Goal: Task Accomplishment & Management: Use online tool/utility

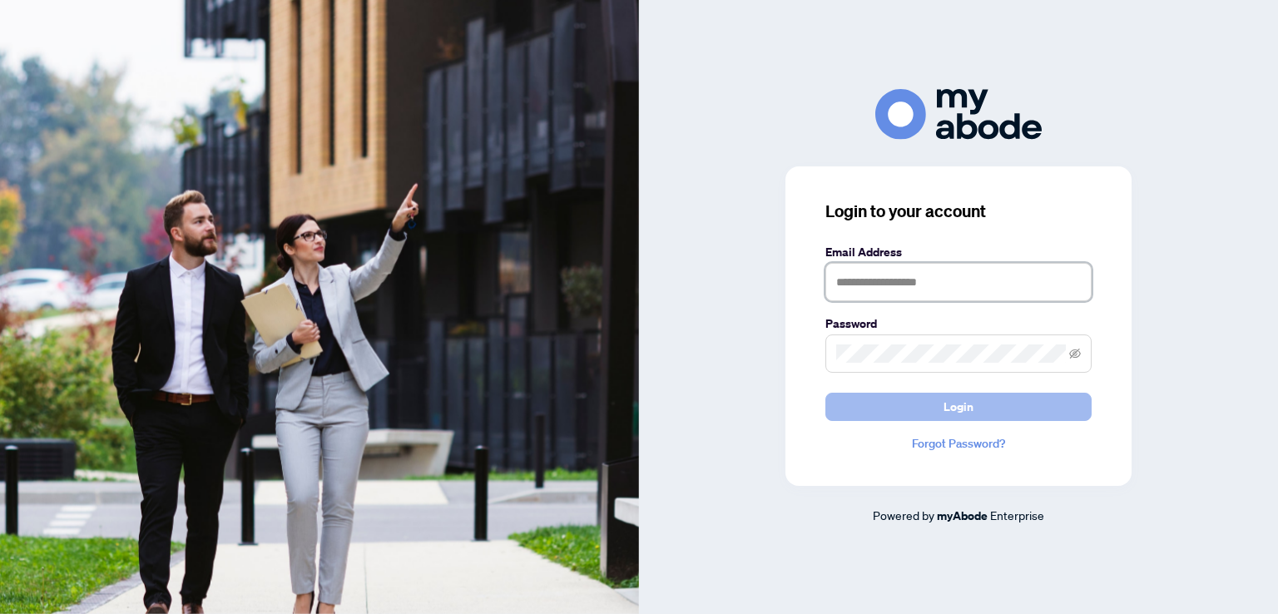
type input "**********"
click at [955, 405] on span "Login" at bounding box center [959, 407] width 30 height 27
type input "**********"
click at [944, 400] on span "Login" at bounding box center [959, 407] width 30 height 27
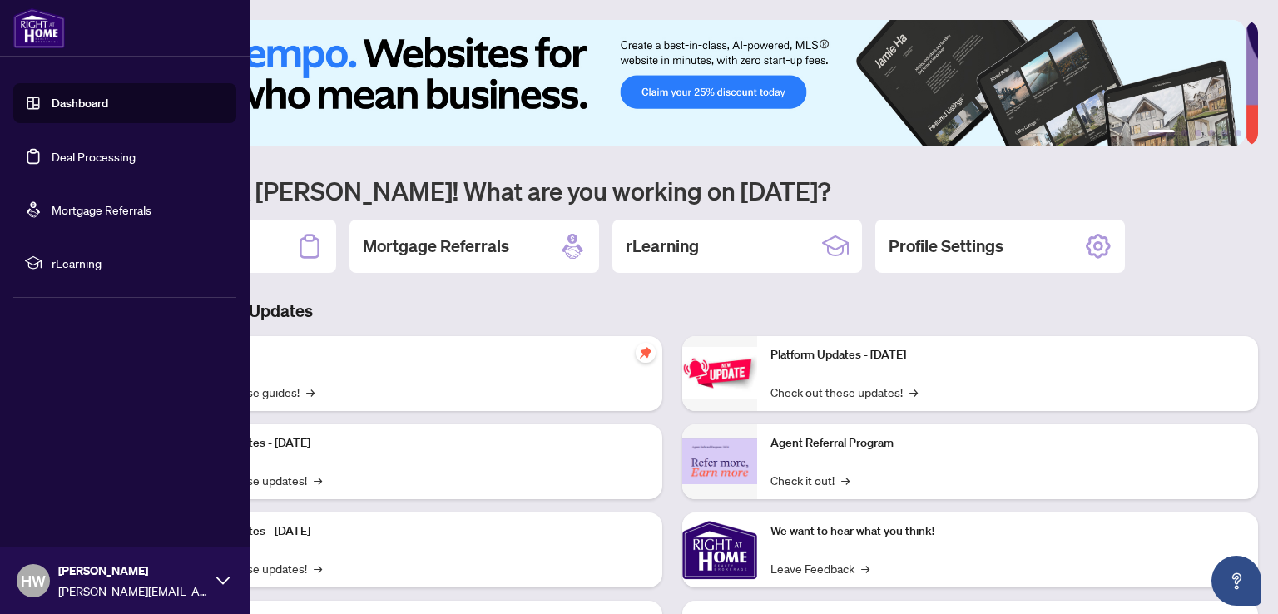
click at [78, 157] on link "Deal Processing" at bounding box center [94, 156] width 84 height 15
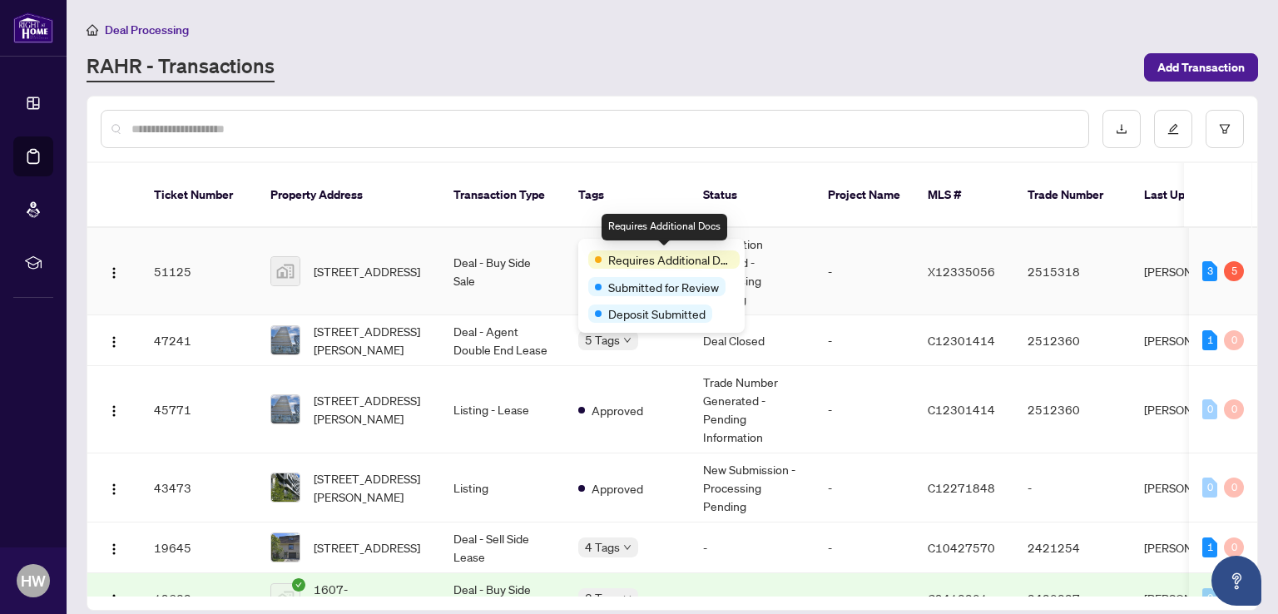
click at [602, 255] on div "Requires Additional Docs" at bounding box center [663, 259] width 151 height 18
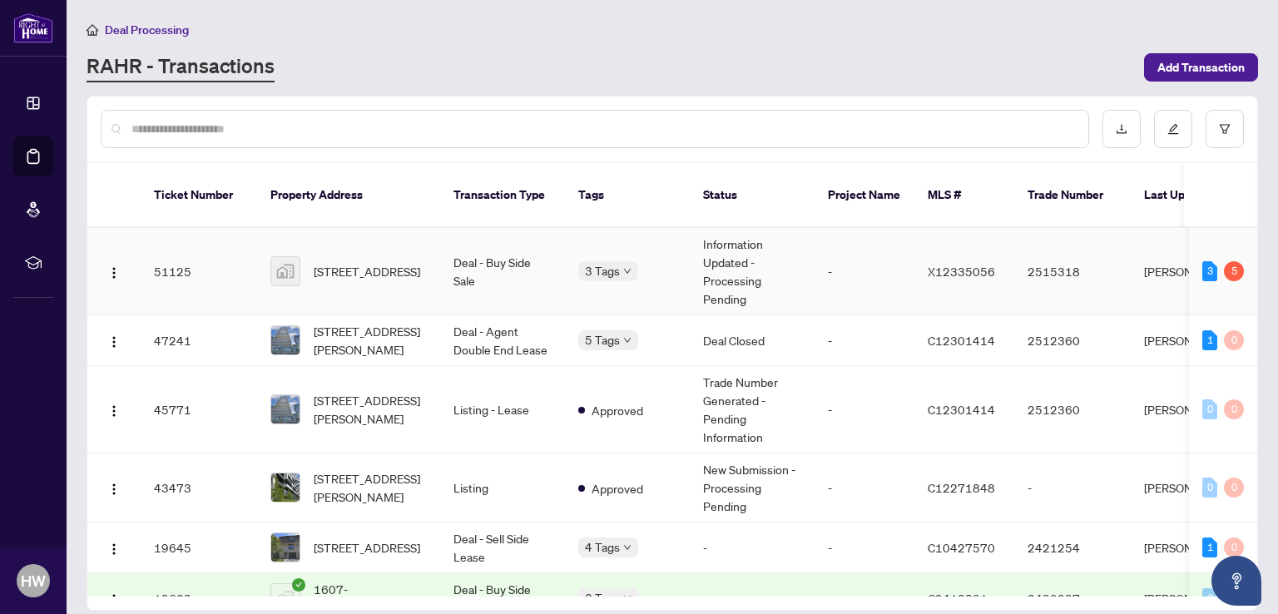
click at [1202, 261] on div "3" at bounding box center [1209, 271] width 15 height 20
click at [351, 267] on span "[STREET_ADDRESS]" at bounding box center [367, 271] width 107 height 18
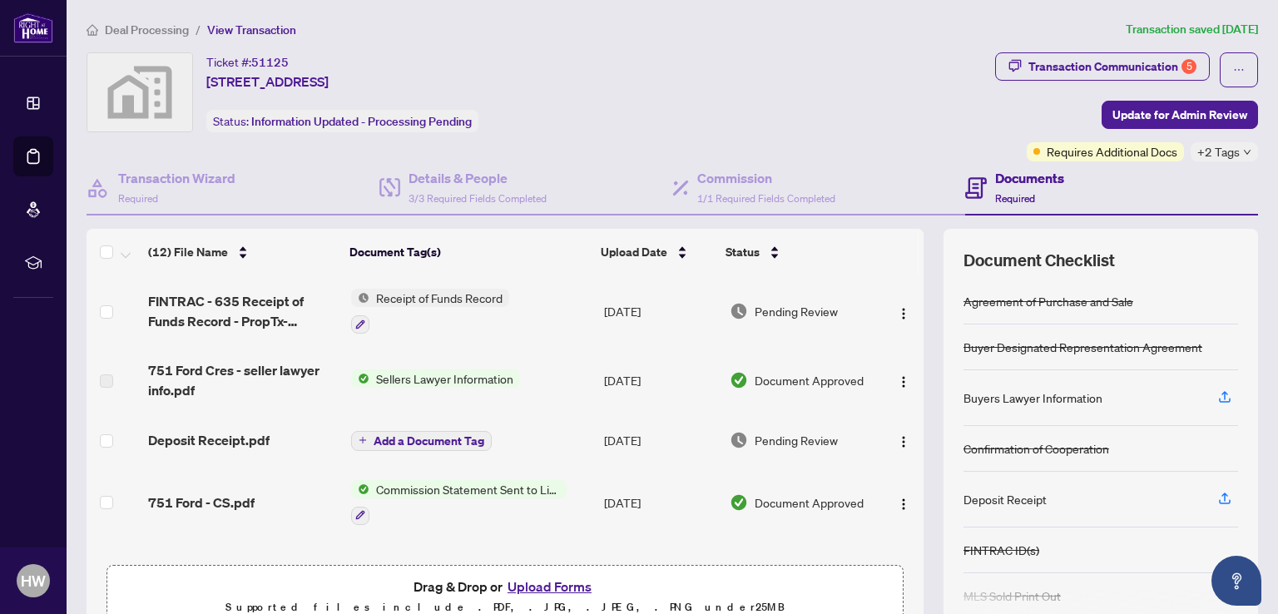
click at [833, 94] on div "Ticket #: 51125 [STREET_ADDRESS] Status: Information Updated - Processing Pendi…" at bounding box center [538, 92] width 902 height 80
click at [1229, 580] on icon "Open asap" at bounding box center [1237, 581] width 21 height 21
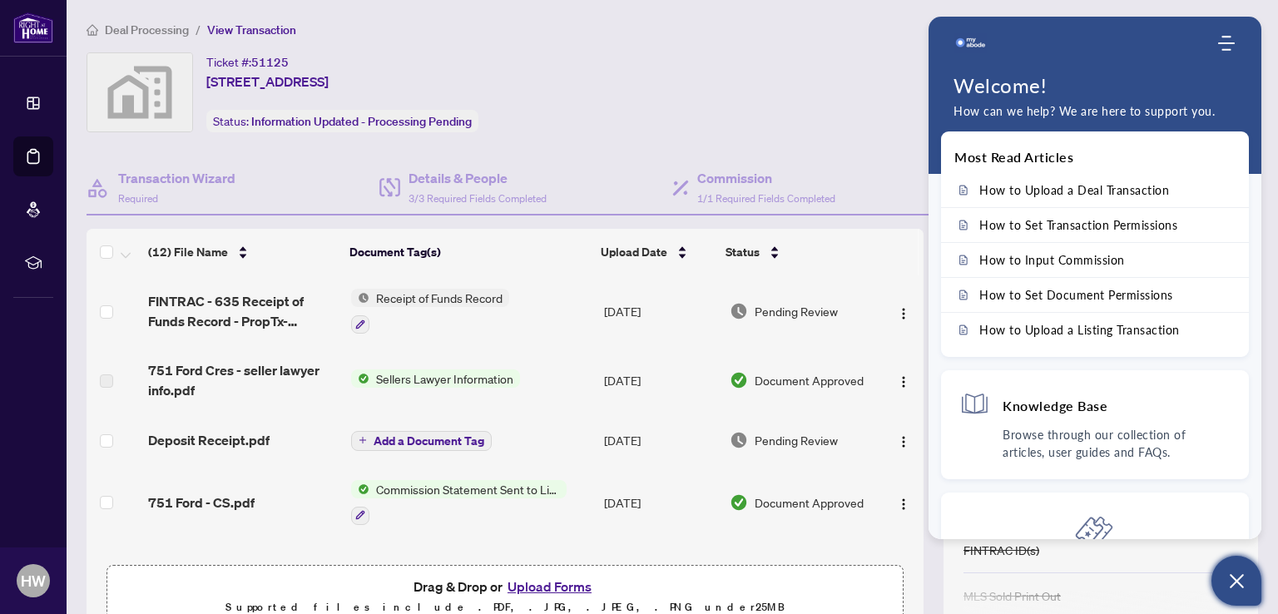
click at [752, 124] on div "Ticket #: 51125 [STREET_ADDRESS] Status: Information Updated - Processing Pendi…" at bounding box center [538, 92] width 902 height 80
click at [746, 92] on div "Ticket #: 51125 [STREET_ADDRESS] Status: Information Updated - Processing Pendi…" at bounding box center [538, 92] width 902 height 80
